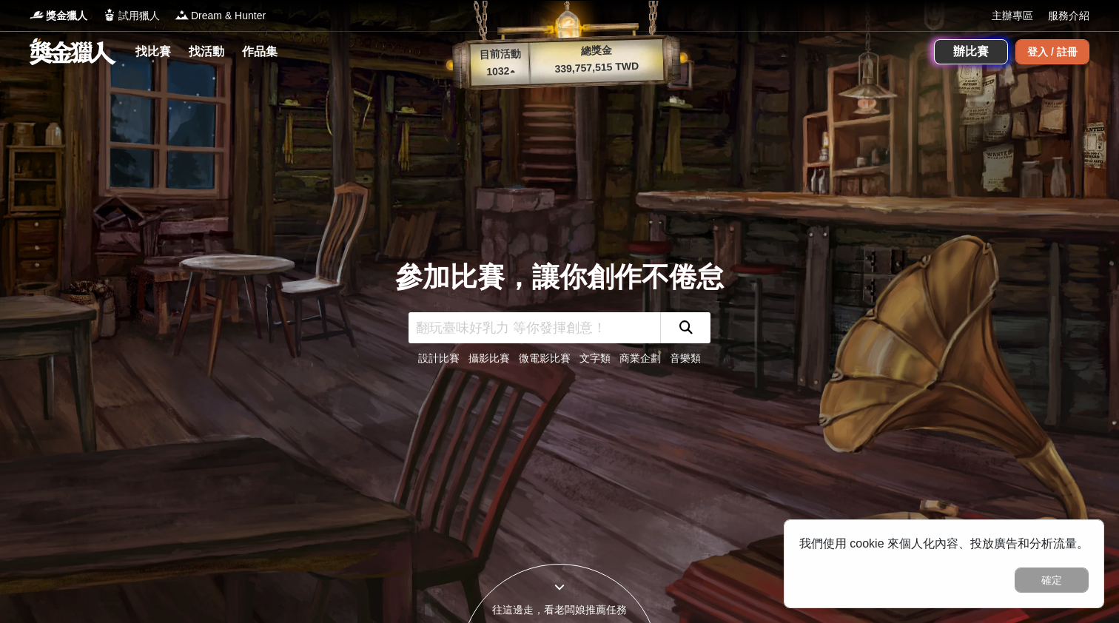
click at [1053, 60] on div "登入 / 註冊" at bounding box center [1053, 51] width 74 height 25
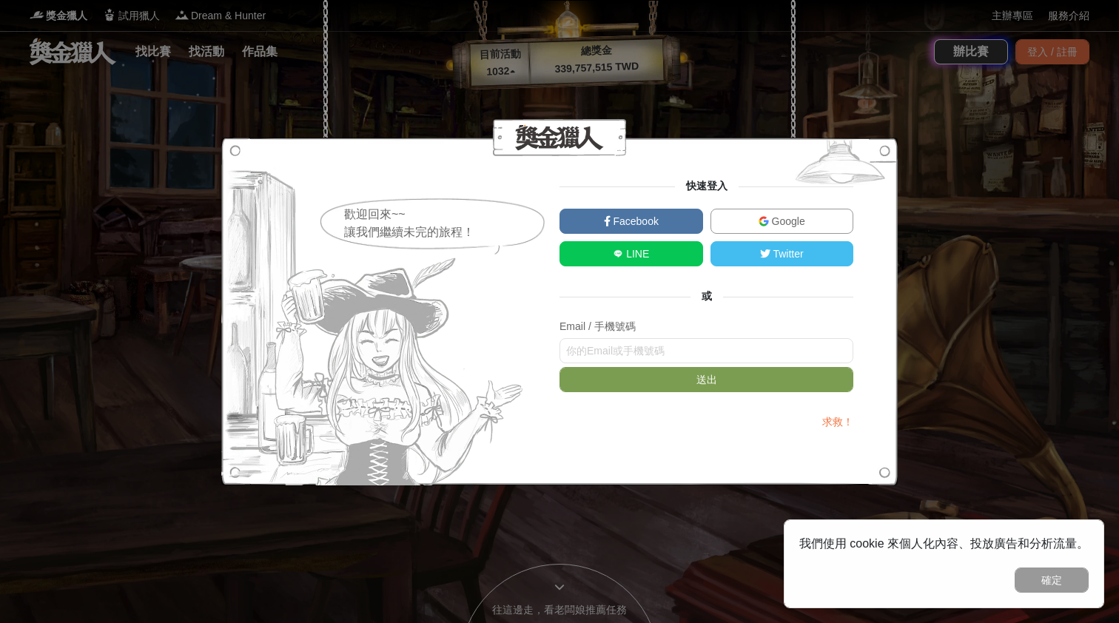
click at [738, 228] on link "Google" at bounding box center [783, 221] width 144 height 25
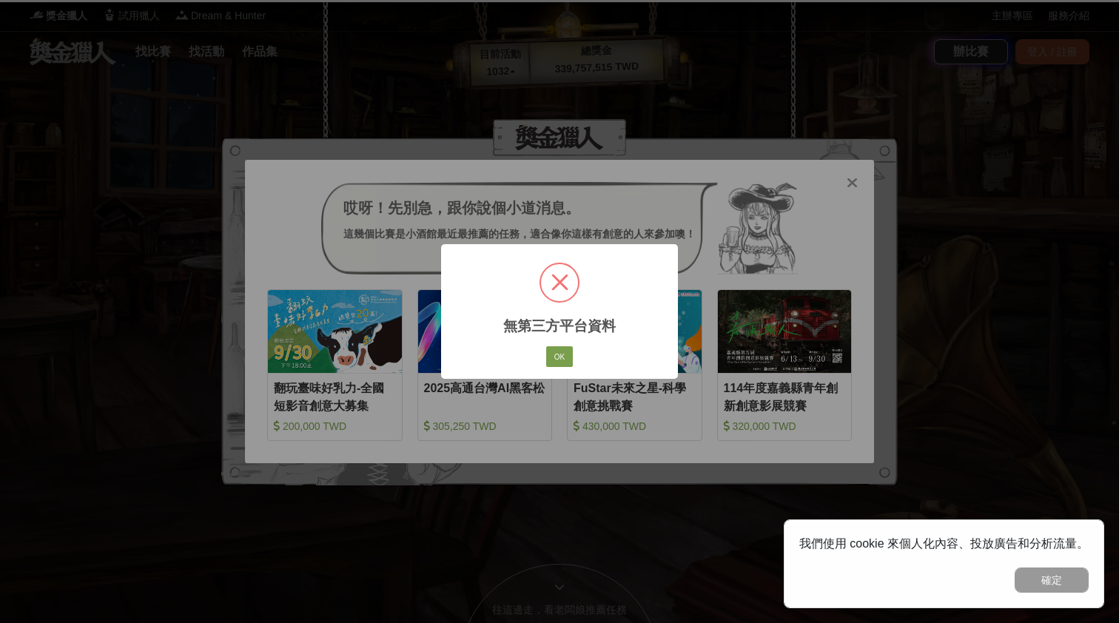
click at [560, 295] on div at bounding box center [560, 283] width 40 height 40
click at [560, 295] on span at bounding box center [559, 282] width 37 height 37
click at [561, 357] on button "OK" at bounding box center [559, 356] width 27 height 21
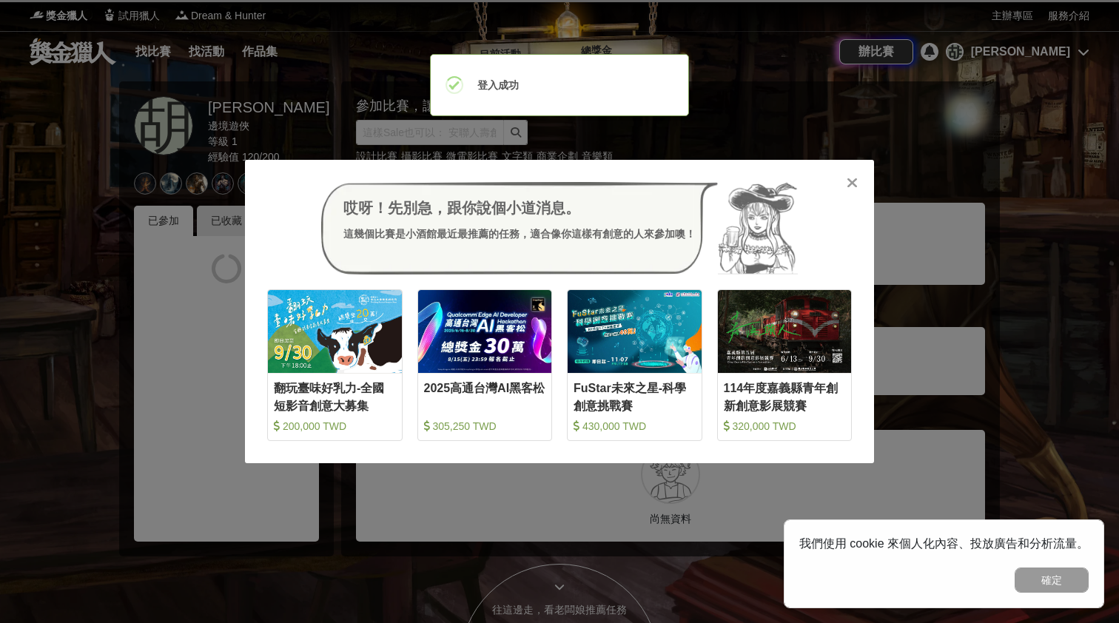
click at [852, 181] on icon at bounding box center [852, 182] width 11 height 15
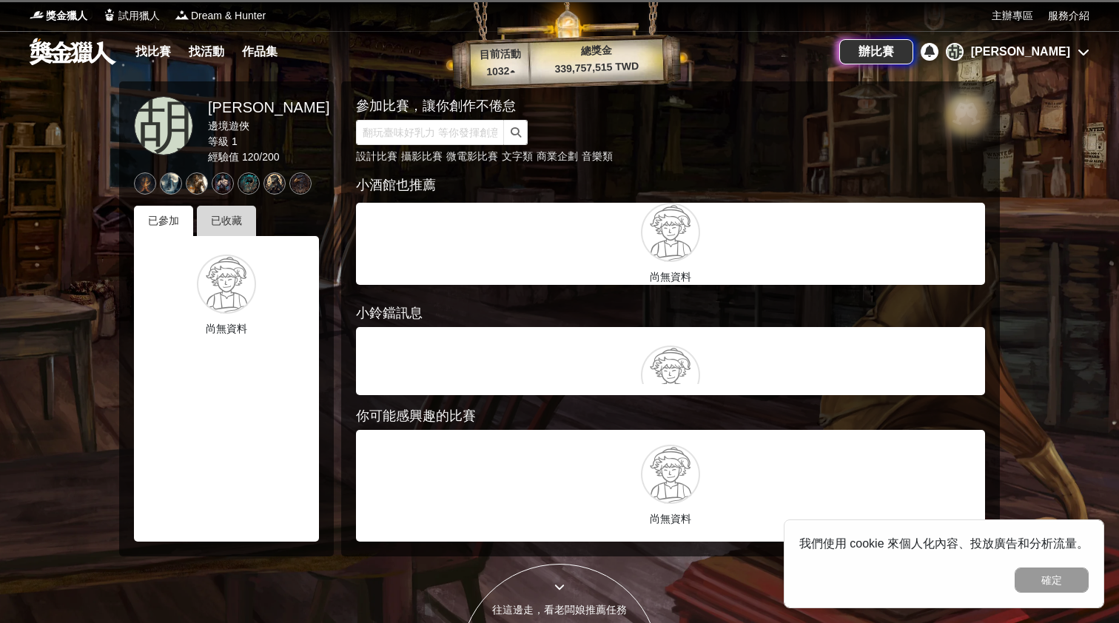
click at [229, 230] on div "已收藏" at bounding box center [226, 221] width 59 height 30
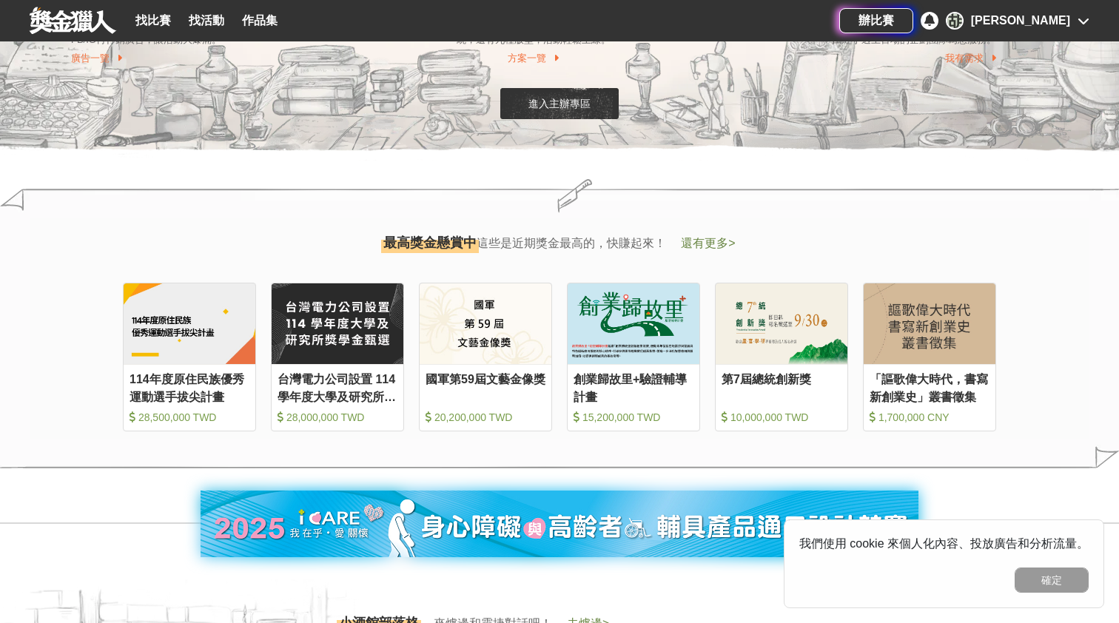
scroll to position [1551, 0]
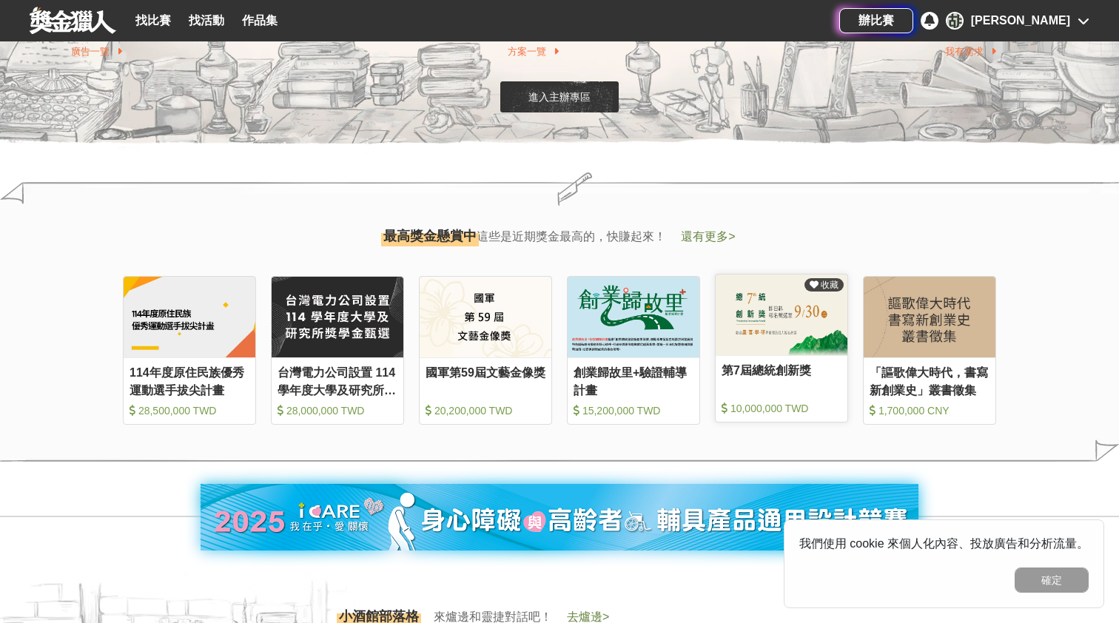
click at [750, 370] on div "第7屆總統創新獎" at bounding box center [782, 378] width 120 height 33
